Goal: Task Accomplishment & Management: Use online tool/utility

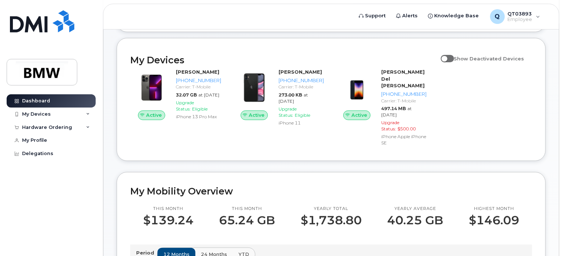
scroll to position [37, 0]
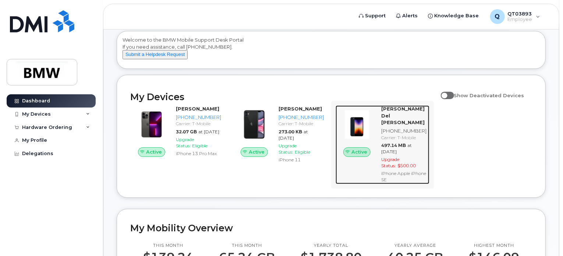
click at [388, 115] on strong "[PERSON_NAME] Del [PERSON_NAME]" at bounding box center [402, 116] width 43 height 20
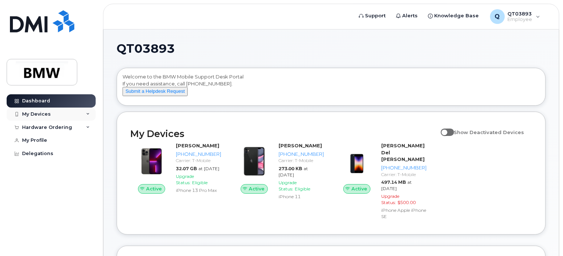
click at [83, 113] on div "My Devices" at bounding box center [51, 114] width 89 height 13
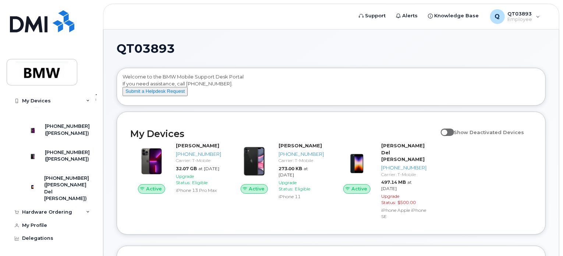
scroll to position [156, 0]
click at [86, 212] on icon at bounding box center [88, 212] width 4 height 4
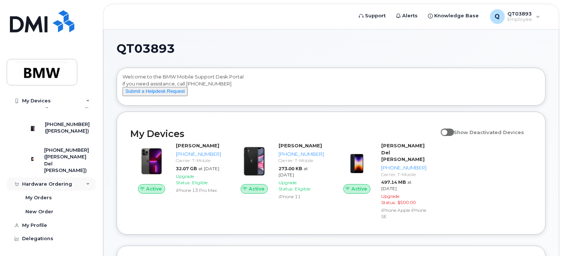
scroll to position [185, 0]
click at [40, 209] on div "New Order" at bounding box center [39, 211] width 28 height 7
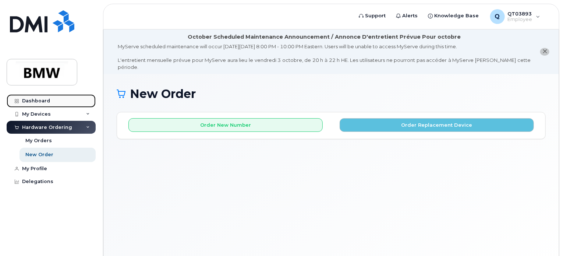
click at [24, 96] on link "Dashboard" at bounding box center [51, 100] width 89 height 13
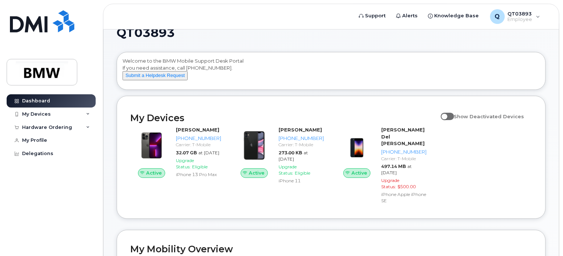
scroll to position [14, 0]
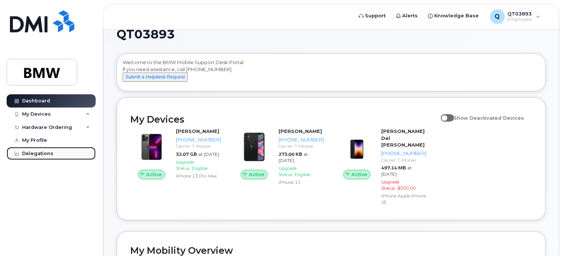
click at [30, 153] on div "Delegations" at bounding box center [37, 154] width 31 height 6
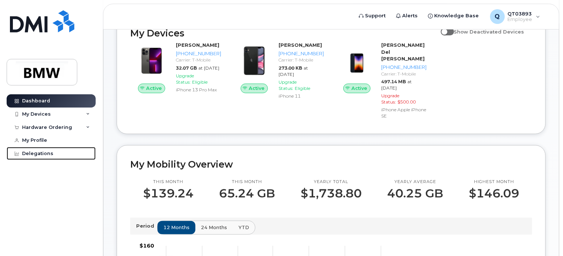
scroll to position [125, 0]
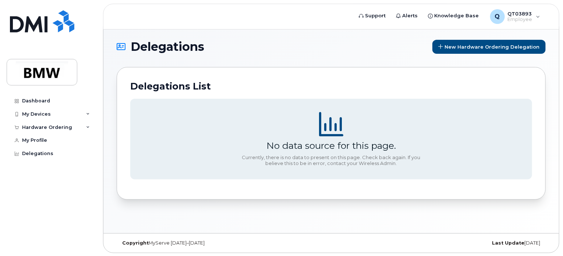
scroll to position [3, 0]
click at [39, 112] on div "My Devices" at bounding box center [36, 114] width 29 height 6
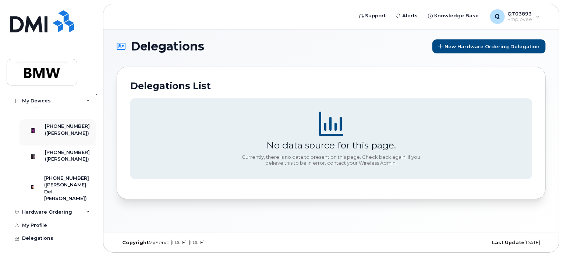
scroll to position [156, 0]
click at [57, 186] on div "([PERSON_NAME] Del [PERSON_NAME])" at bounding box center [67, 192] width 46 height 20
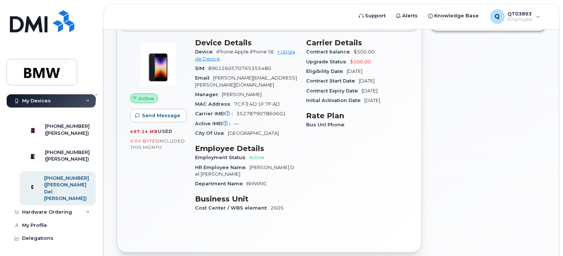
scroll to position [49, 0]
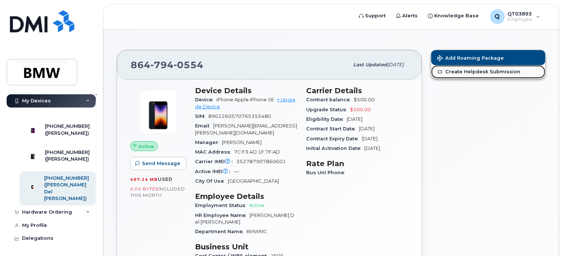
click at [454, 65] on link "Create Helpdesk Submission" at bounding box center [489, 71] width 114 height 13
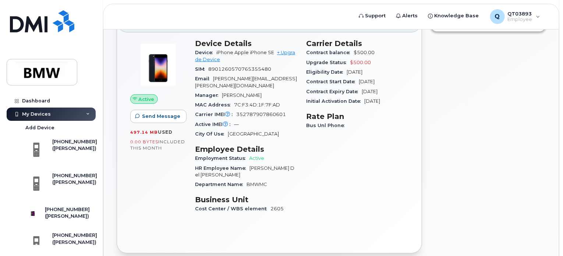
scroll to position [0, 0]
